Goal: Task Accomplishment & Management: Use online tool/utility

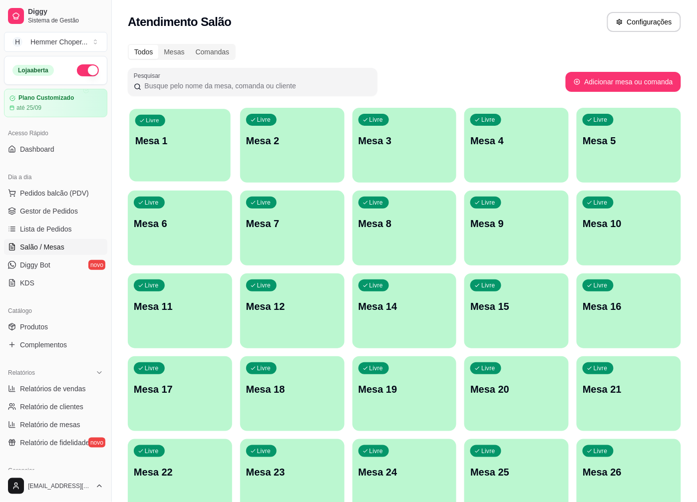
click at [176, 133] on div "Livre Mesa 1" at bounding box center [179, 139] width 101 height 61
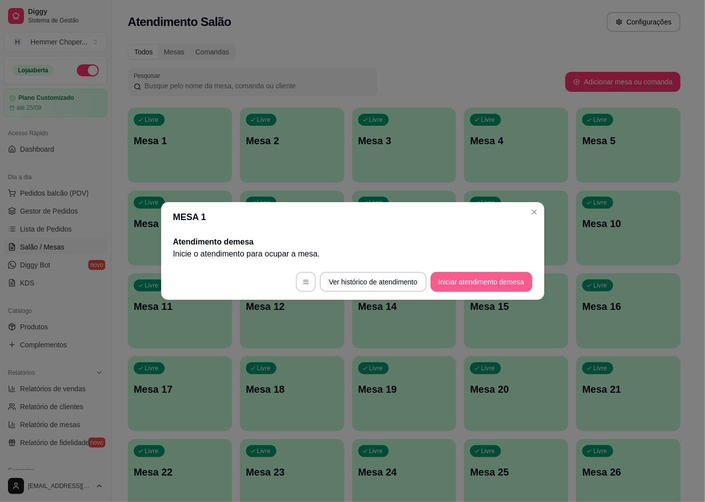
click at [471, 285] on button "Iniciar atendimento de mesa" at bounding box center [482, 282] width 102 height 20
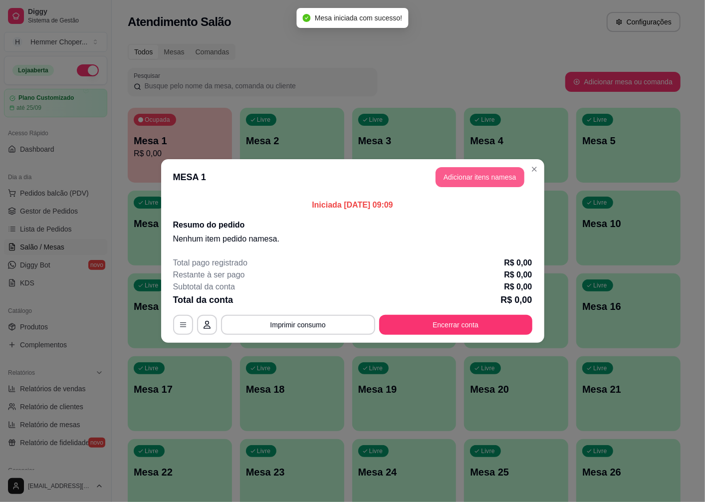
click at [456, 176] on button "Adicionar itens na mesa" at bounding box center [480, 177] width 89 height 20
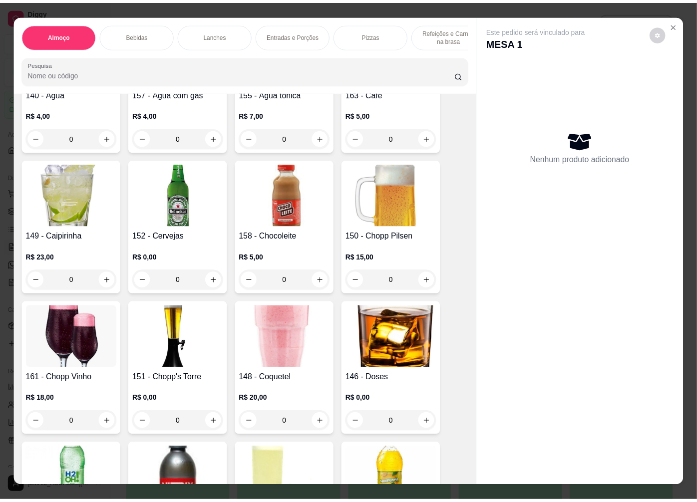
scroll to position [499, 0]
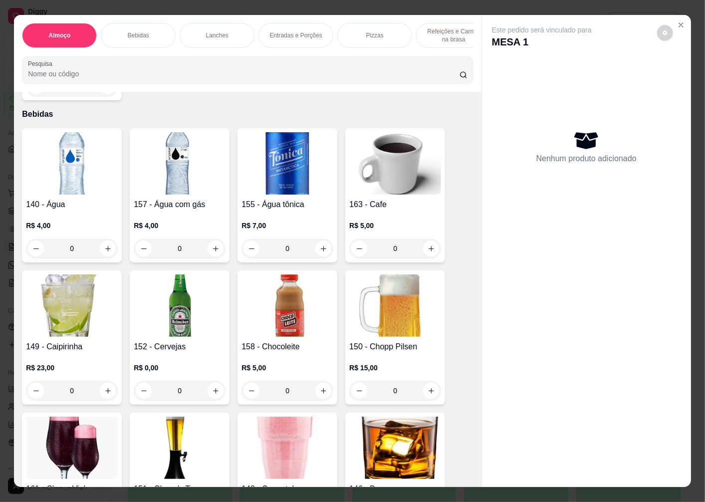
click at [64, 172] on img at bounding box center [72, 163] width 92 height 62
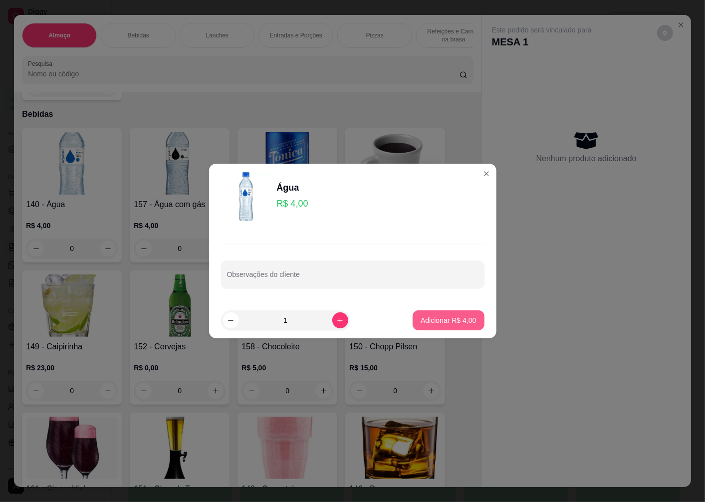
click at [430, 325] on p "Adicionar R$ 4,00" at bounding box center [448, 320] width 55 height 10
type input "1"
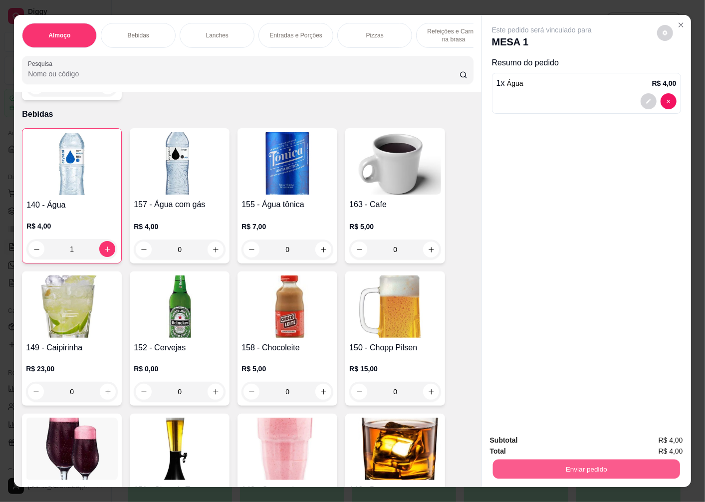
click at [540, 465] on button "Enviar pedido" at bounding box center [586, 468] width 187 height 19
click at [517, 441] on button "Não registrar e enviar pedido" at bounding box center [554, 440] width 104 height 19
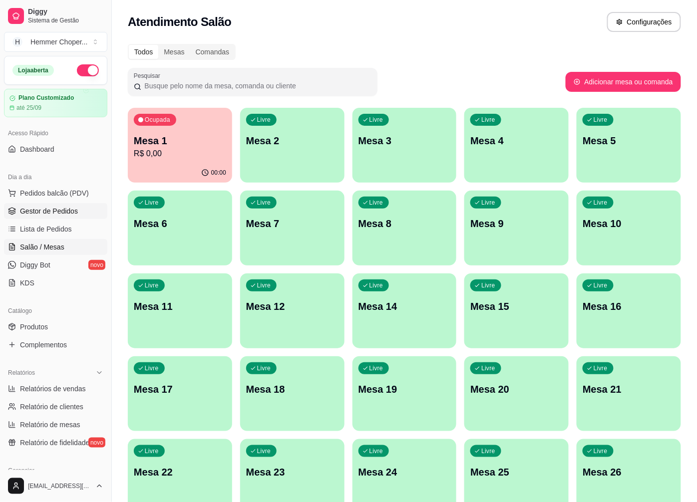
click at [49, 210] on span "Gestor de Pedidos" at bounding box center [49, 211] width 58 height 10
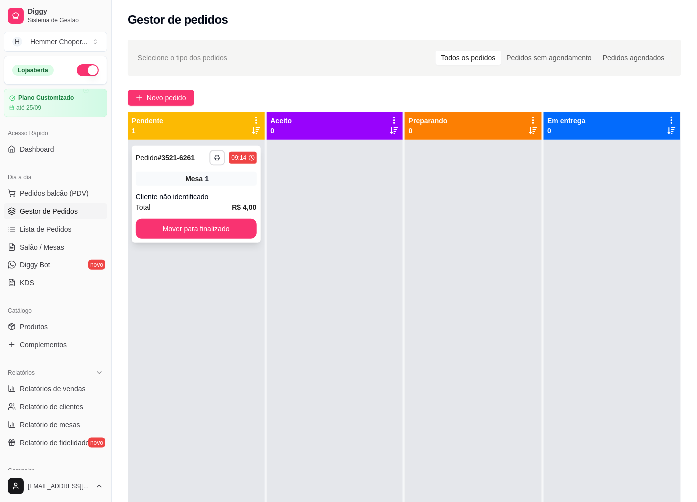
click at [216, 157] on icon "button" at bounding box center [218, 158] width 6 height 6
click at [186, 195] on button "caixa" at bounding box center [190, 193] width 72 height 16
click at [200, 228] on button "Mover para finalizado" at bounding box center [196, 228] width 117 height 19
